Goal: Navigation & Orientation: Find specific page/section

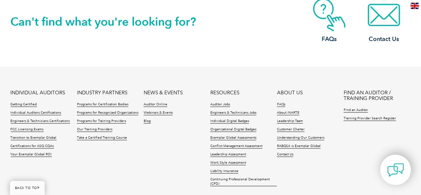
scroll to position [296, 0]
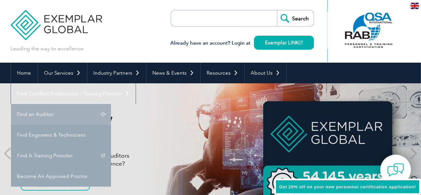
scroll to position [22, 0]
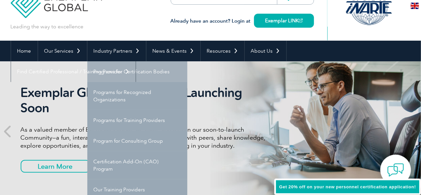
click at [128, 71] on link "Programs for Certification Bodies" at bounding box center [137, 71] width 100 height 21
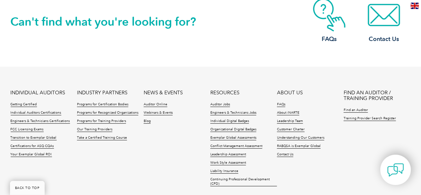
scroll to position [1221, 0]
